Goal: Transaction & Acquisition: Download file/media

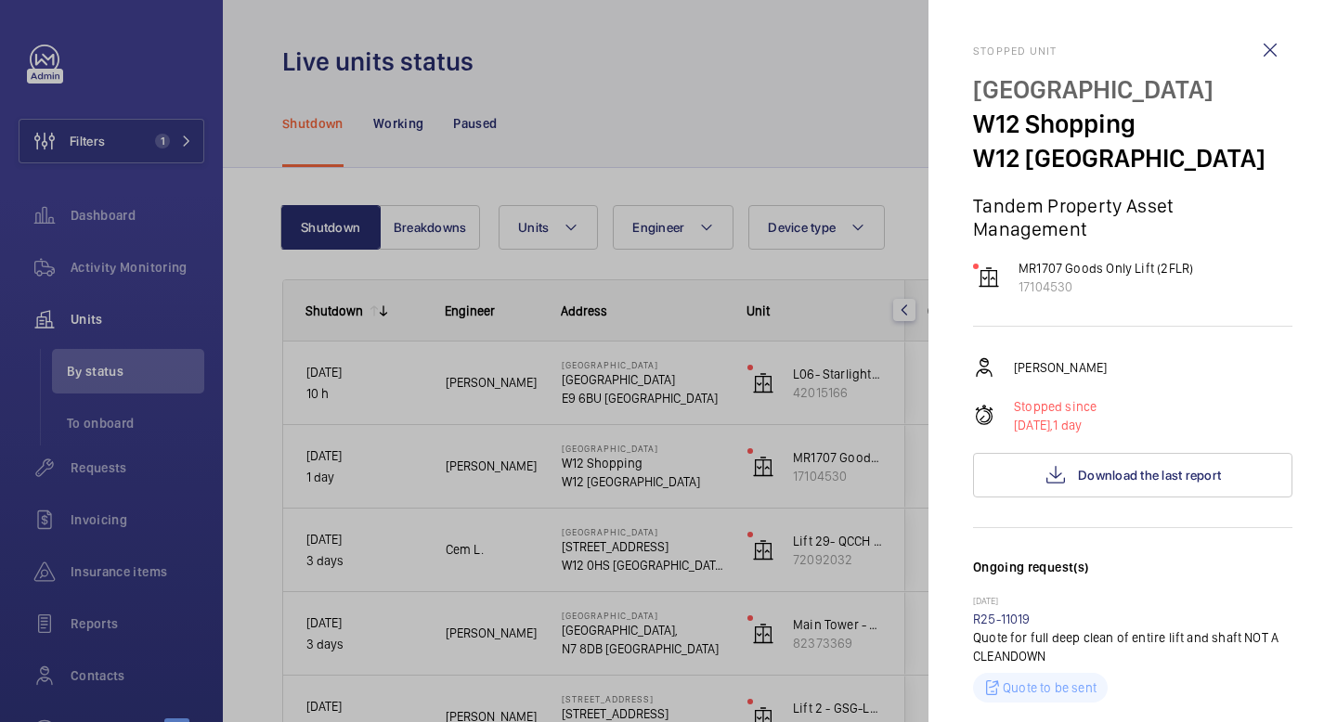
scroll to position [715, 0]
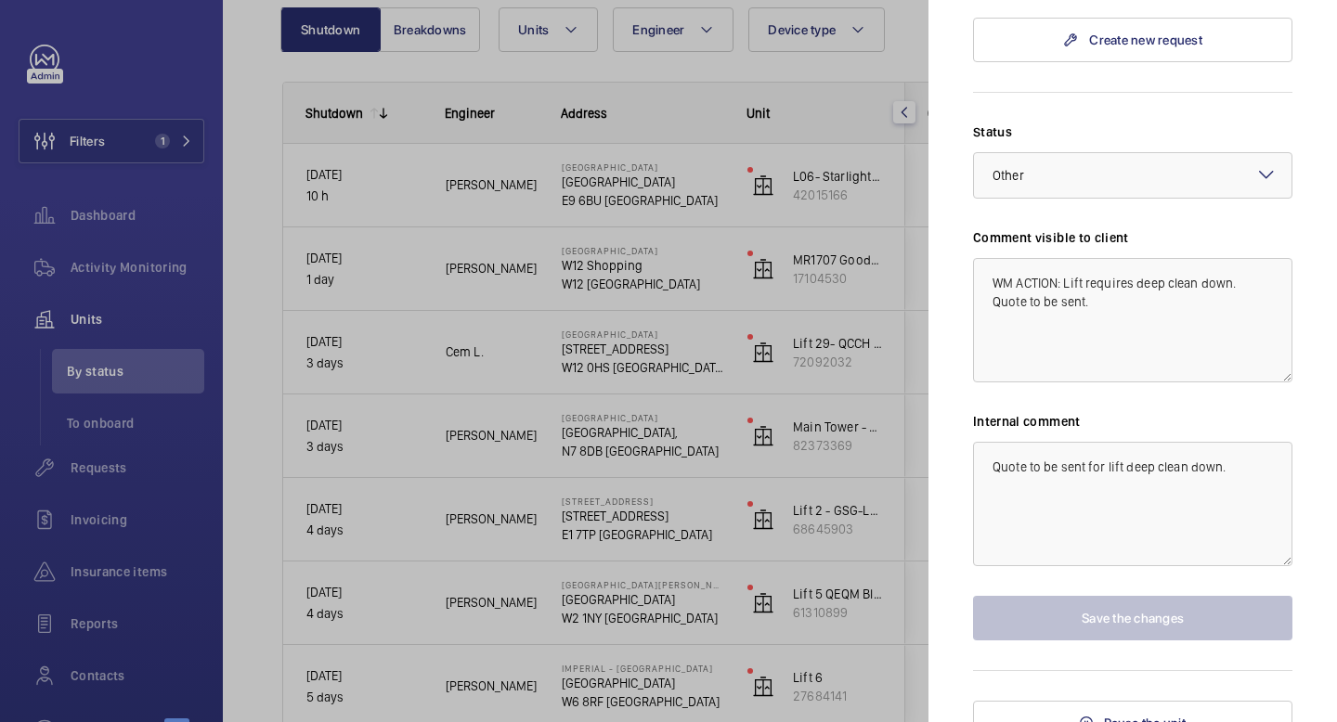
click at [179, 58] on div at bounding box center [668, 361] width 1337 height 722
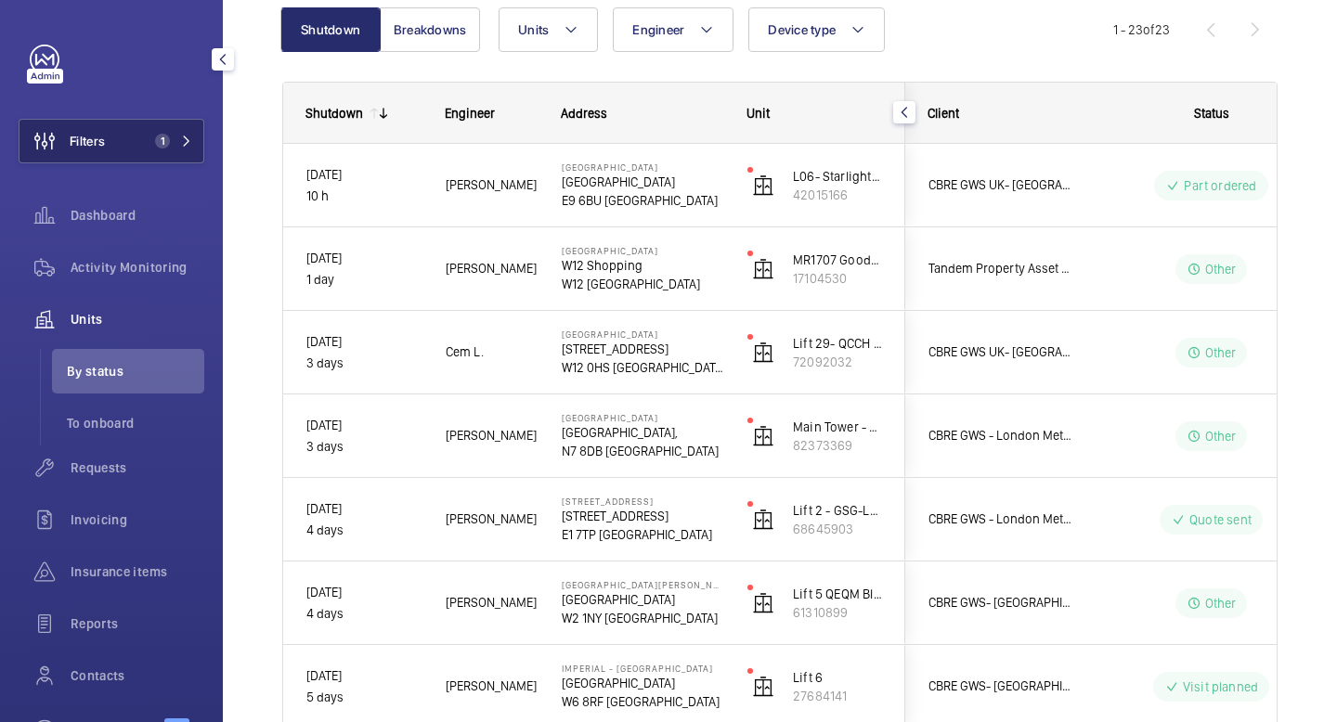
click at [123, 156] on button "Filters 1" at bounding box center [112, 141] width 186 height 45
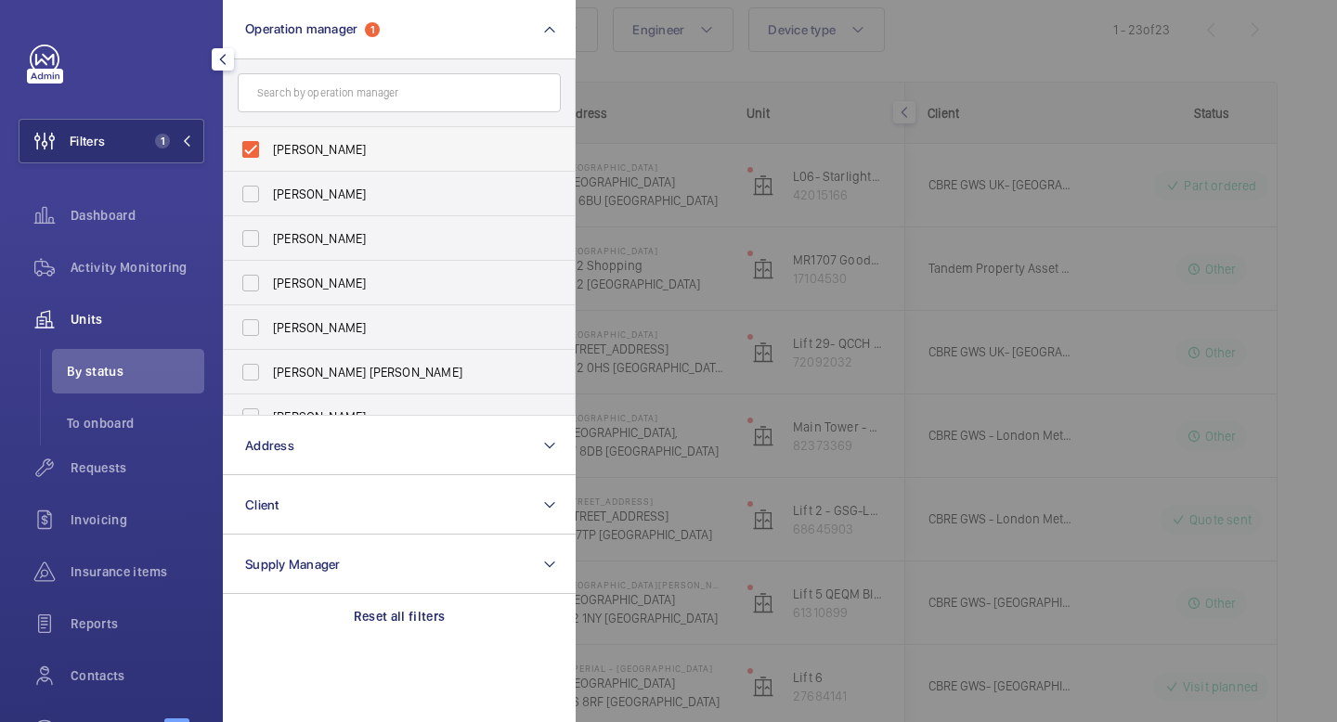
click at [259, 145] on label "[PERSON_NAME]" at bounding box center [385, 149] width 323 height 45
click at [259, 145] on input "[PERSON_NAME]" at bounding box center [250, 149] width 37 height 37
checkbox input "false"
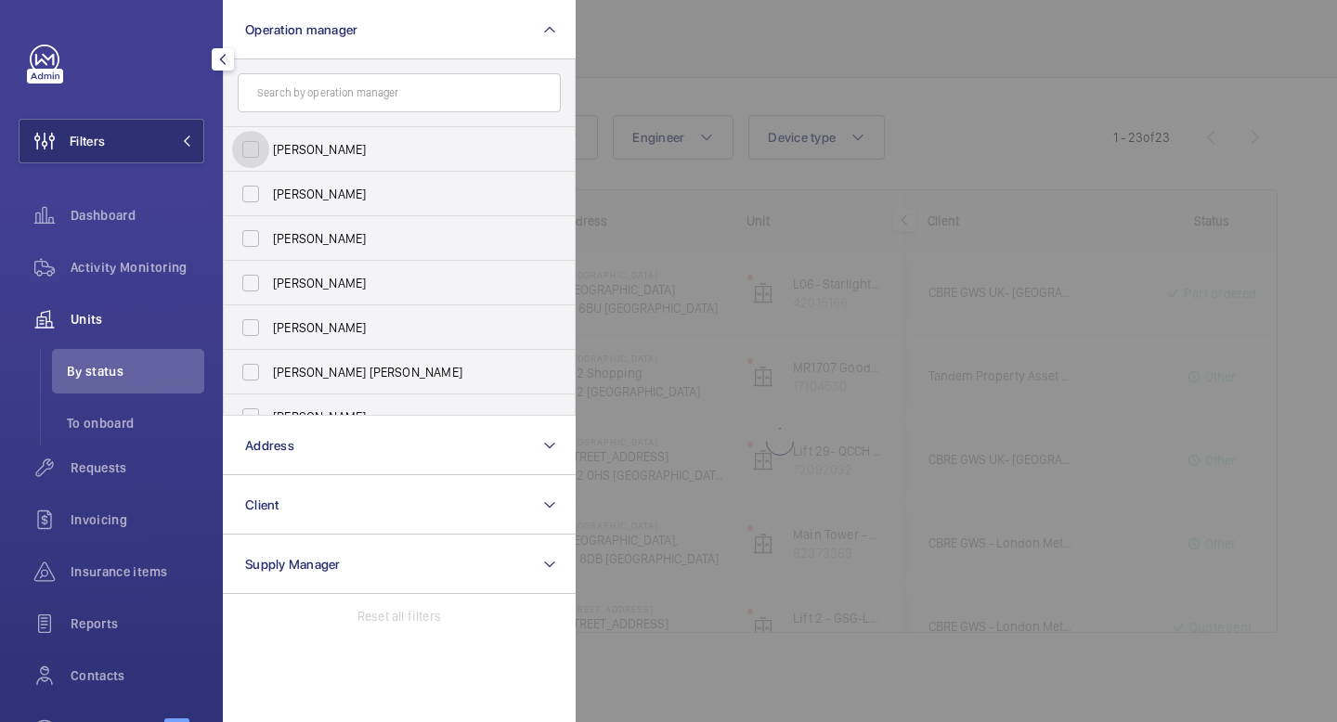
scroll to position [90, 0]
click at [325, 94] on input "text" at bounding box center [399, 92] width 323 height 39
click at [171, 125] on button "Filters" at bounding box center [112, 141] width 186 height 45
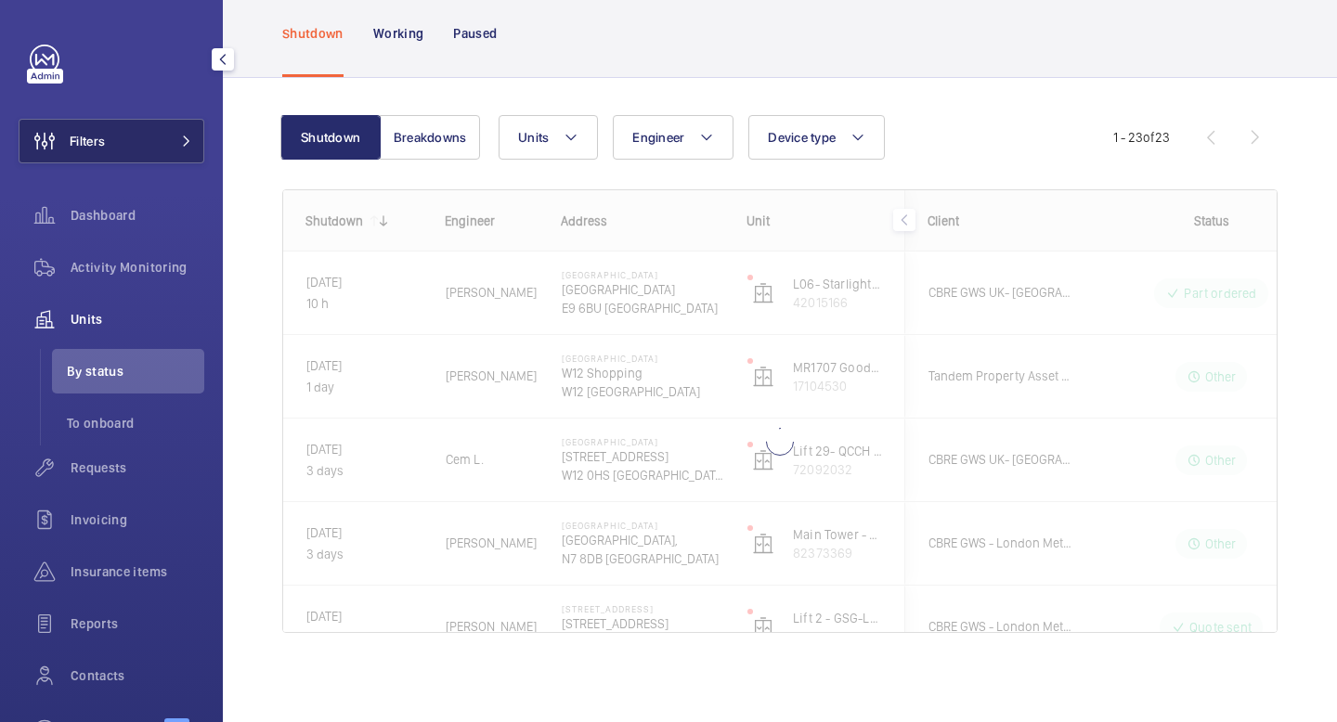
click at [185, 156] on button "Filters" at bounding box center [112, 141] width 186 height 45
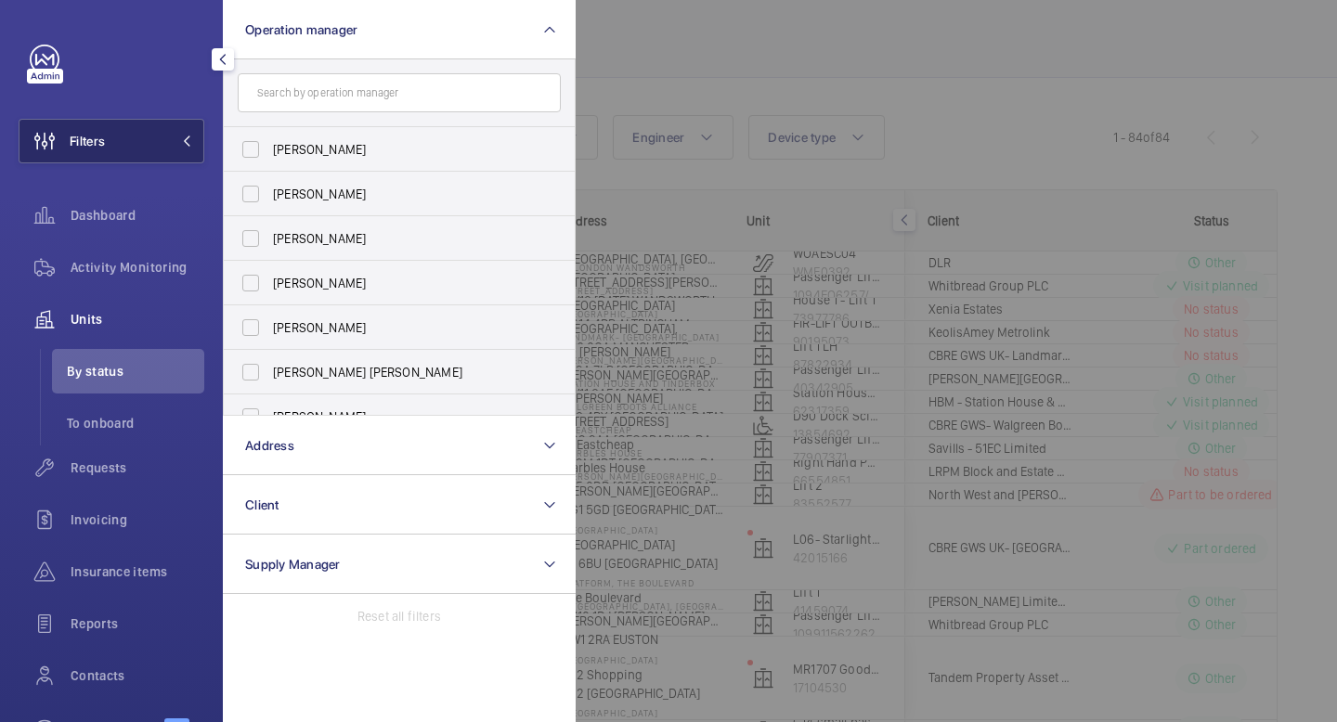
scroll to position [198, 0]
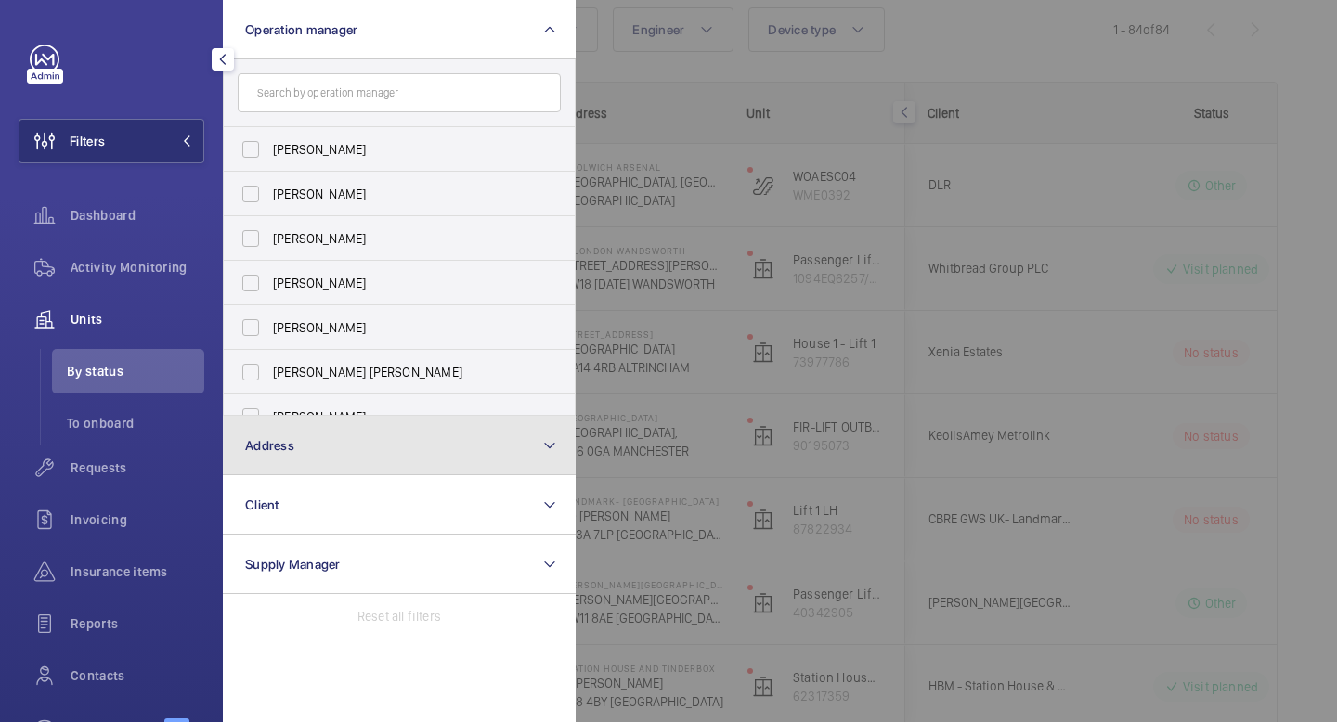
click at [326, 452] on button "Address" at bounding box center [399, 445] width 353 height 59
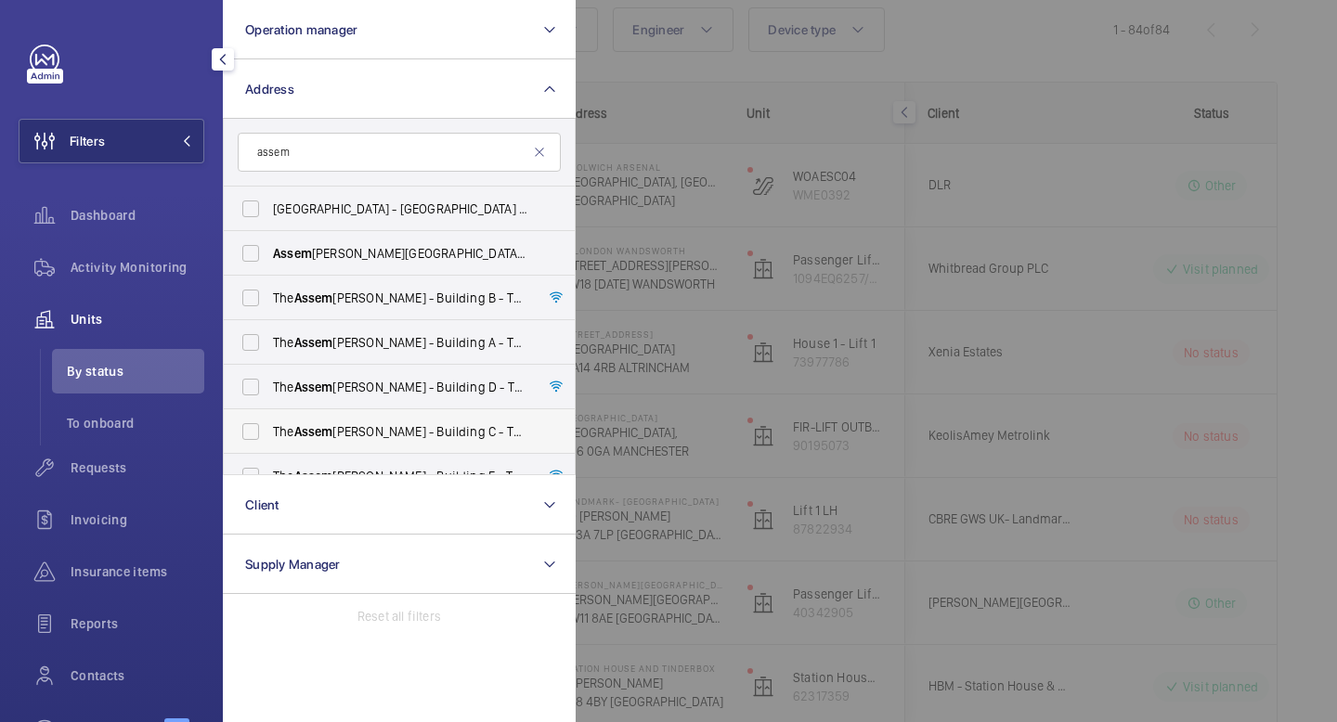
type input "assem"
click at [249, 427] on label "The [PERSON_NAME] - Building [STREET_ADDRESS][PERSON_NAME]" at bounding box center [385, 431] width 323 height 45
click at [249, 427] on input "The [PERSON_NAME] - Building [STREET_ADDRESS][PERSON_NAME]" at bounding box center [250, 431] width 37 height 37
checkbox input "true"
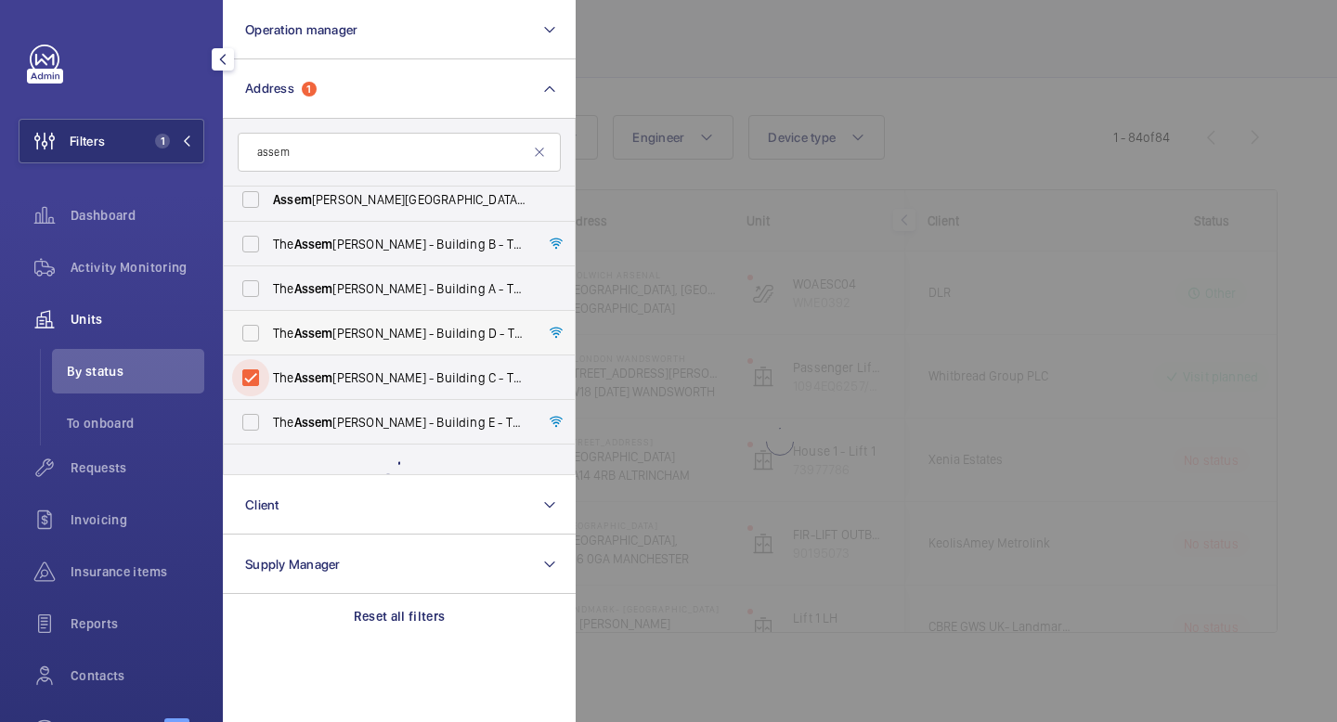
scroll to position [24, 0]
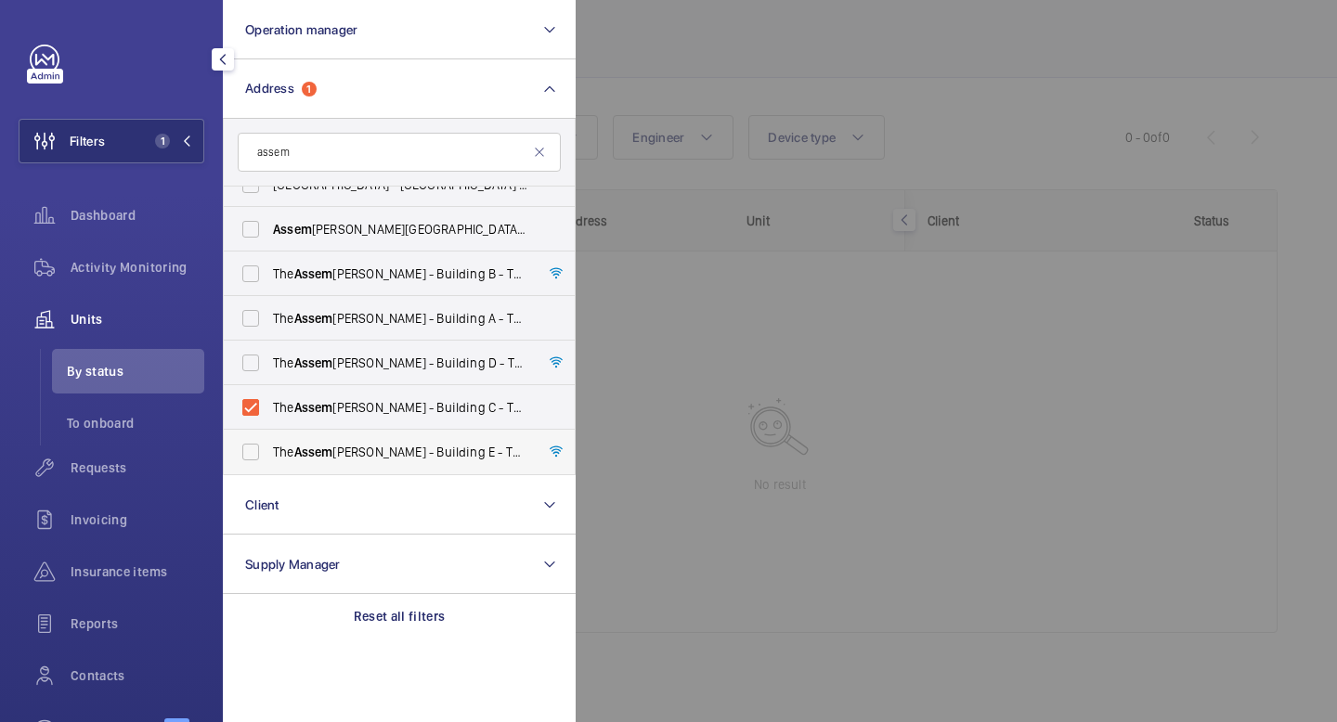
click at [258, 452] on label "The [PERSON_NAME] - Building E - [STREET_ADDRESS][PERSON_NAME]" at bounding box center [385, 452] width 323 height 45
click at [258, 452] on input "The [PERSON_NAME] - Building E - [STREET_ADDRESS][PERSON_NAME]" at bounding box center [250, 451] width 37 height 37
checkbox input "true"
click at [190, 136] on mat-icon at bounding box center [186, 141] width 11 height 11
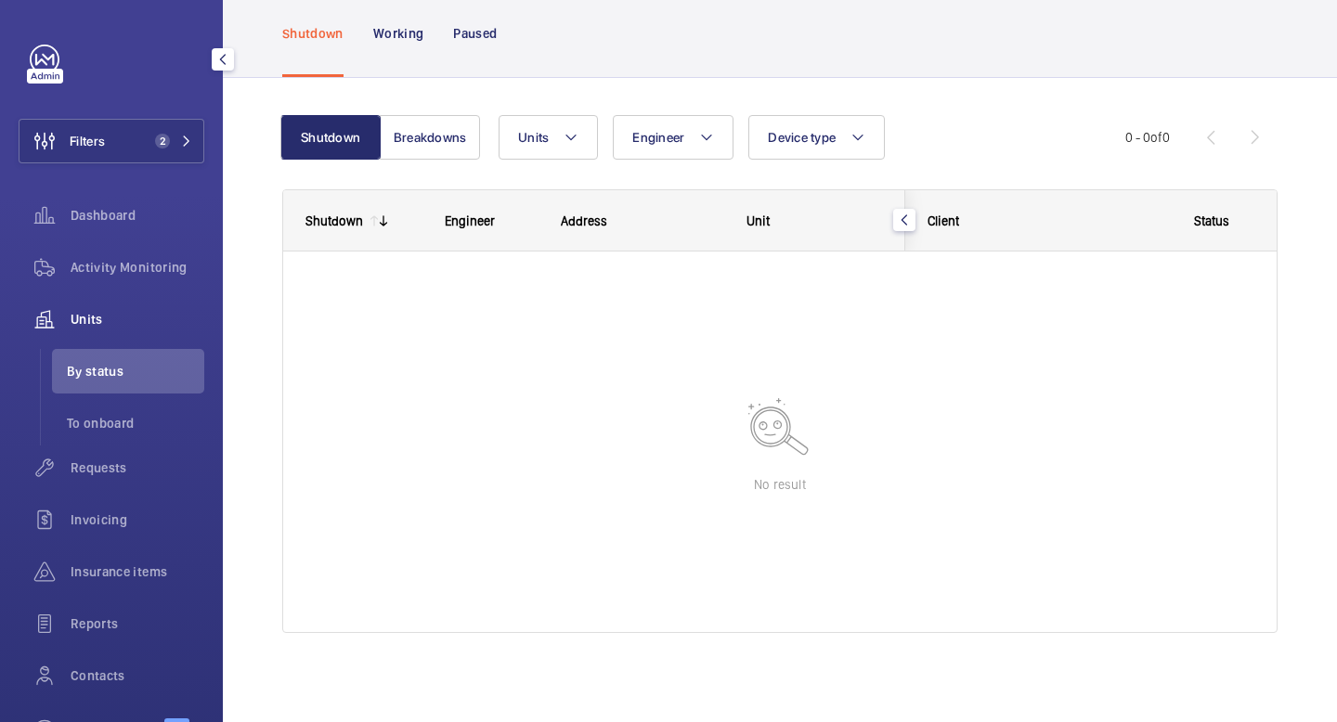
click at [113, 332] on div "Units" at bounding box center [112, 319] width 186 height 45
click at [97, 315] on span "Units" at bounding box center [138, 319] width 134 height 19
click at [429, 143] on button "Breakdowns" at bounding box center [430, 137] width 100 height 45
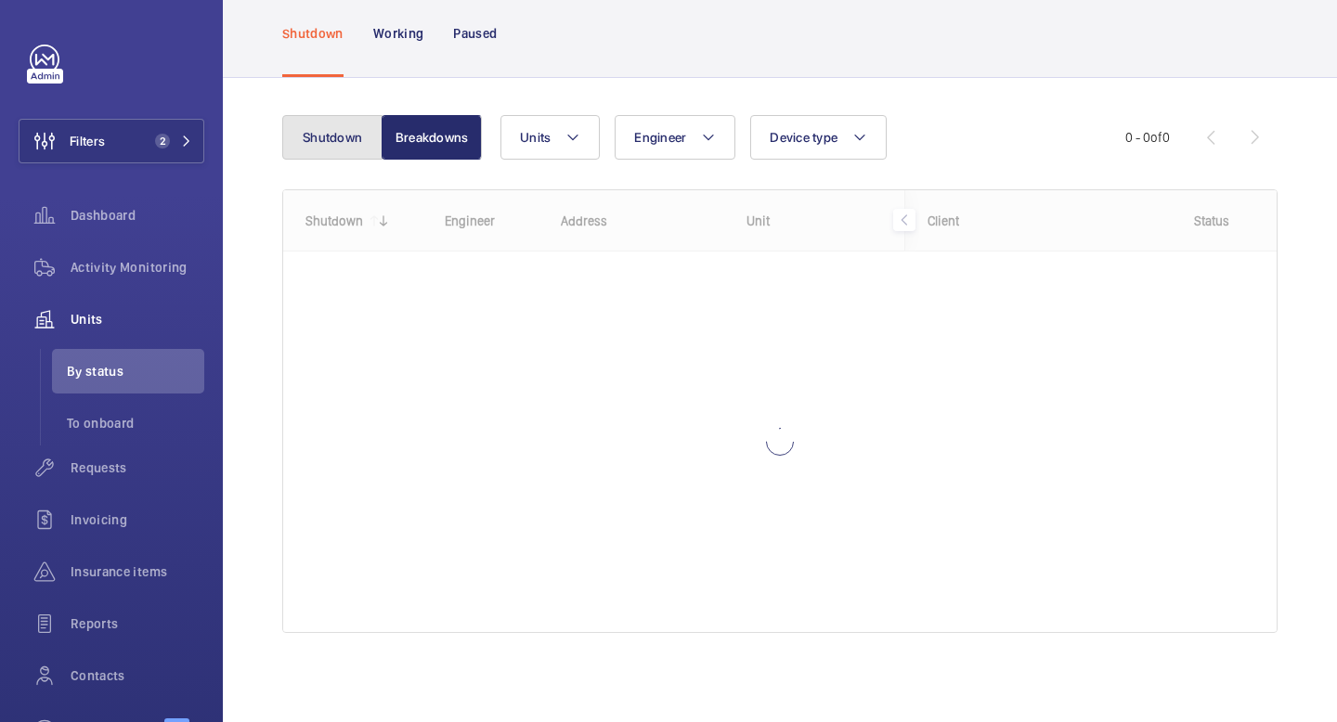
click at [326, 144] on button "Shutdown" at bounding box center [332, 137] width 100 height 45
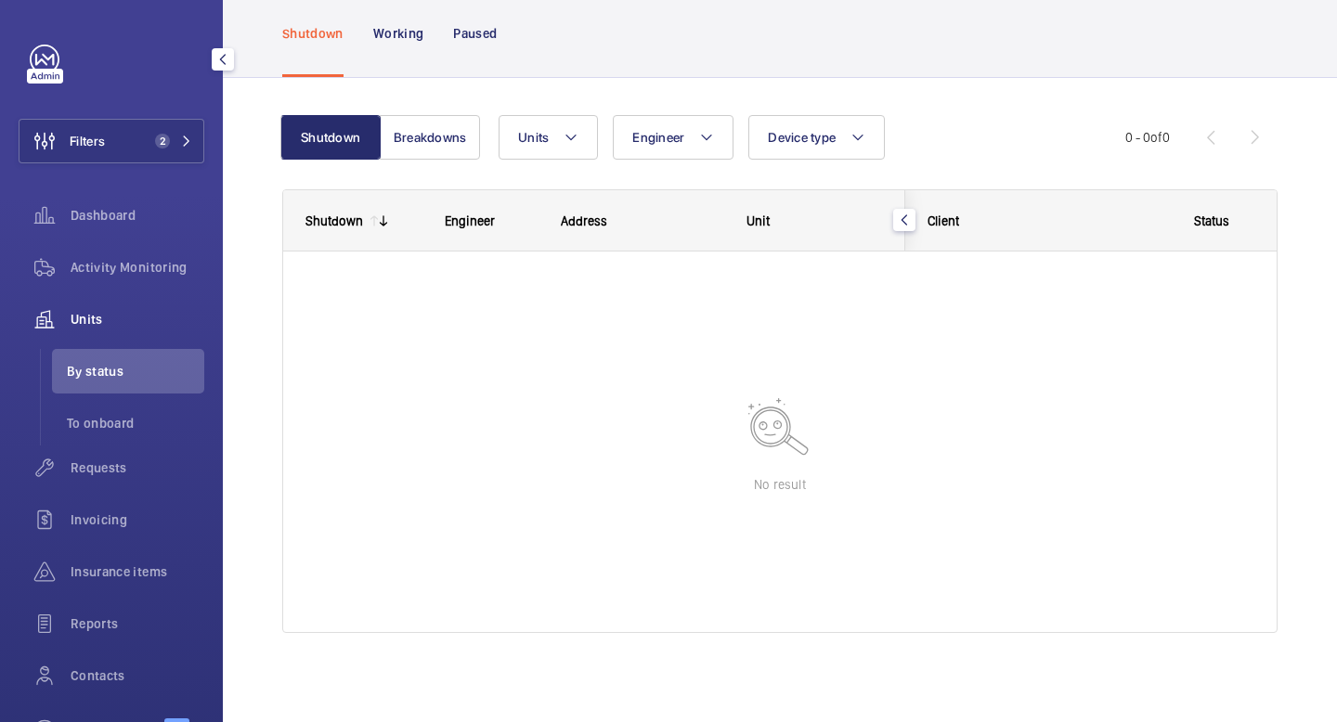
click at [120, 316] on span "Units" at bounding box center [138, 319] width 134 height 19
click at [106, 256] on div "Activity Monitoring" at bounding box center [112, 267] width 186 height 45
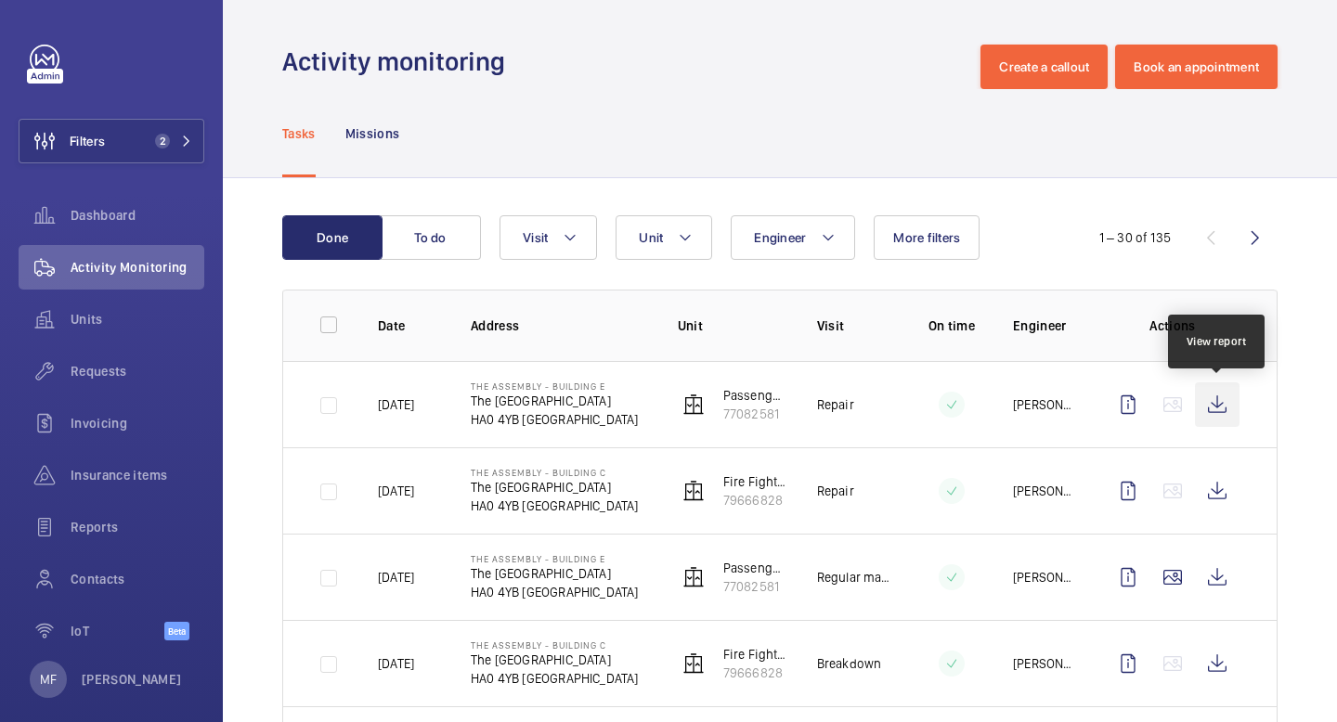
click at [1217, 405] on wm-front-icon-button at bounding box center [1217, 404] width 45 height 45
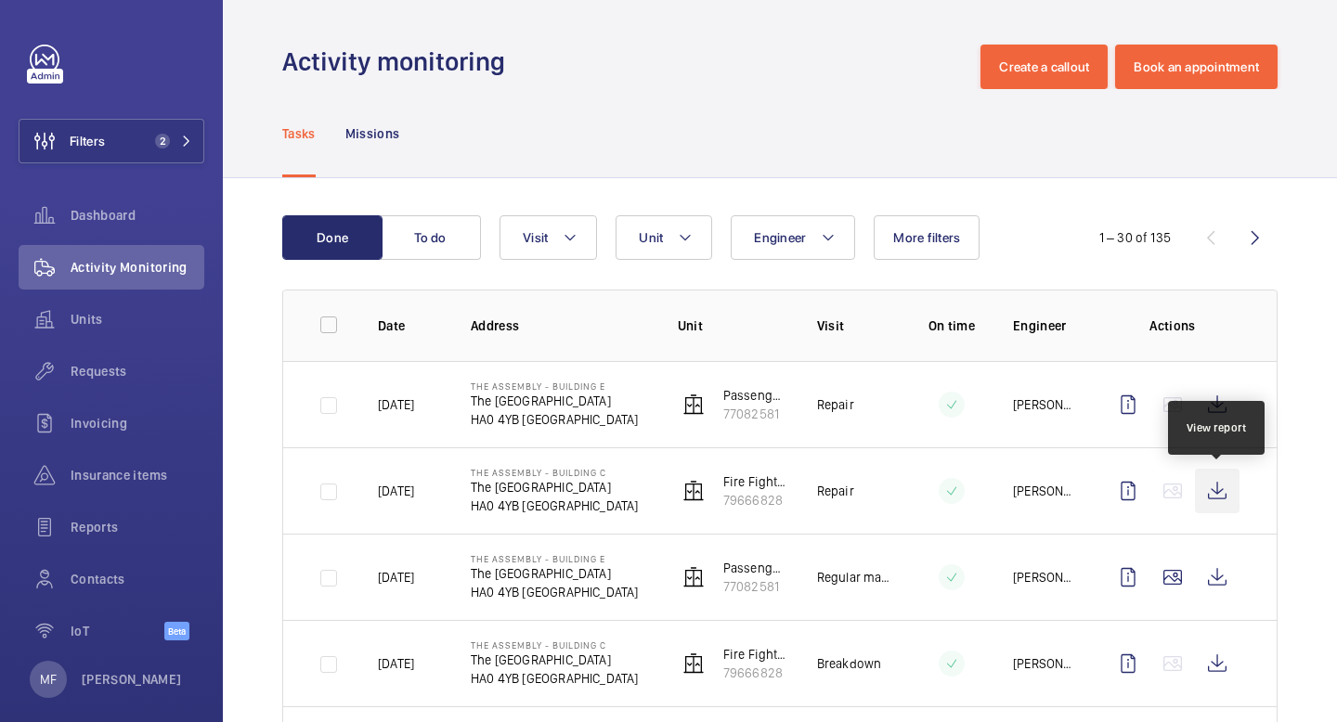
click at [1213, 499] on wm-front-icon-button at bounding box center [1217, 491] width 45 height 45
